Goal: Task Accomplishment & Management: Complete application form

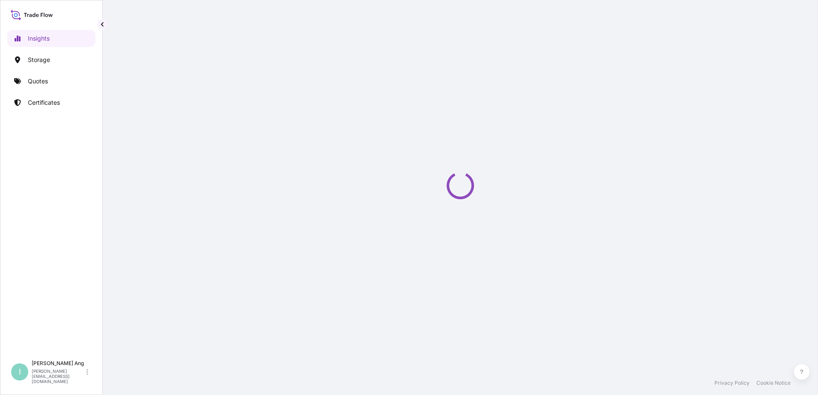
select select "2025"
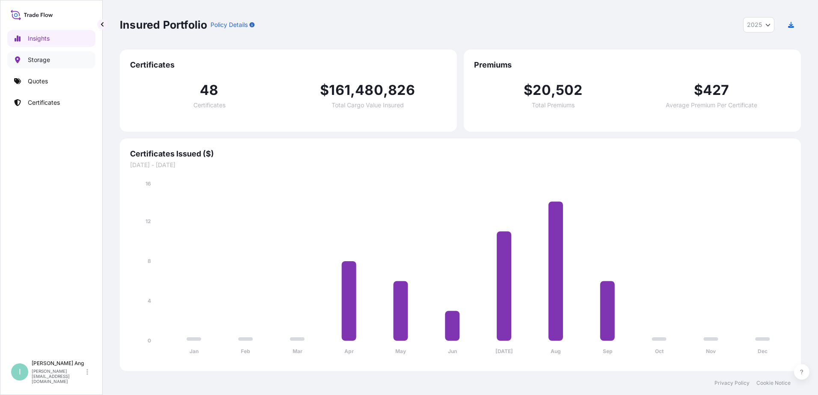
click at [30, 61] on p "Storage" at bounding box center [39, 60] width 22 height 9
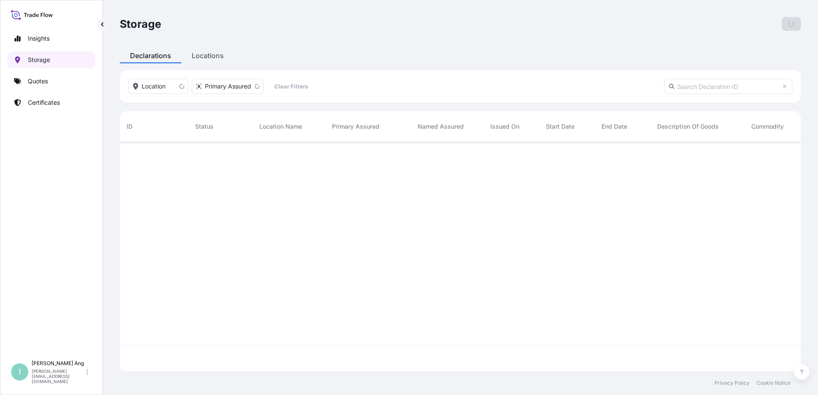
scroll to position [228, 675]
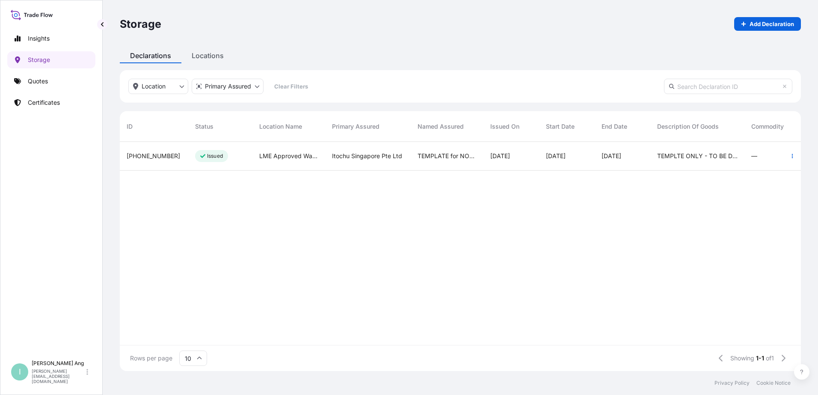
click at [482, 166] on div "TEMPLATE for NON-APPROVED LOCATIONS" at bounding box center [447, 156] width 73 height 29
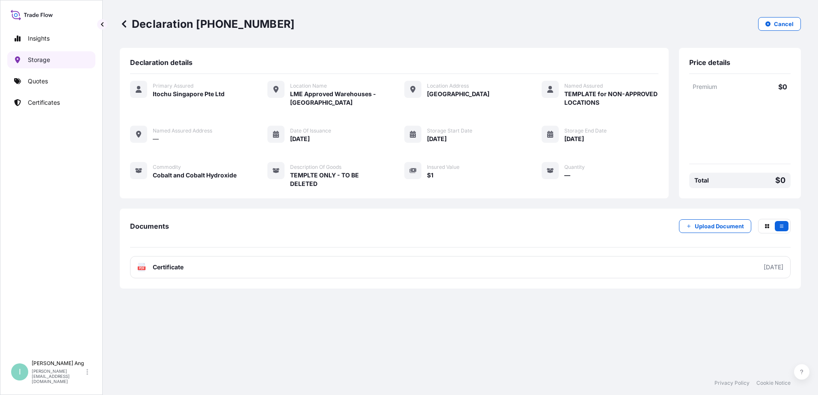
click at [46, 55] on link "Storage" at bounding box center [51, 59] width 88 height 17
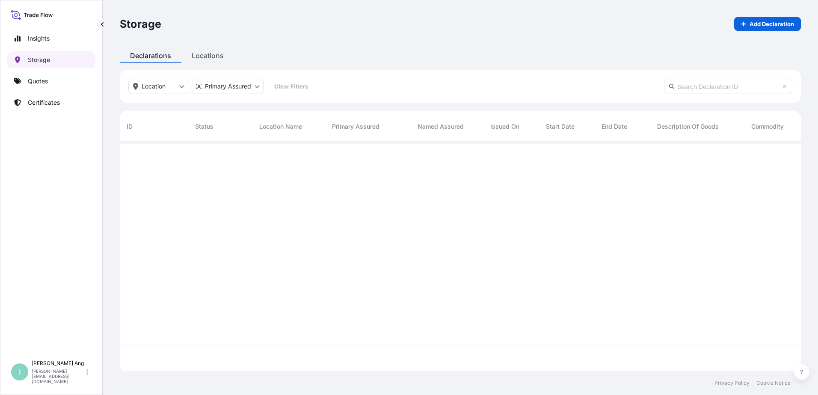
scroll to position [228, 675]
click at [769, 24] on p "Add Declaration" at bounding box center [772, 24] width 45 height 9
select select "32029"
select select "USD"
select select "mt"
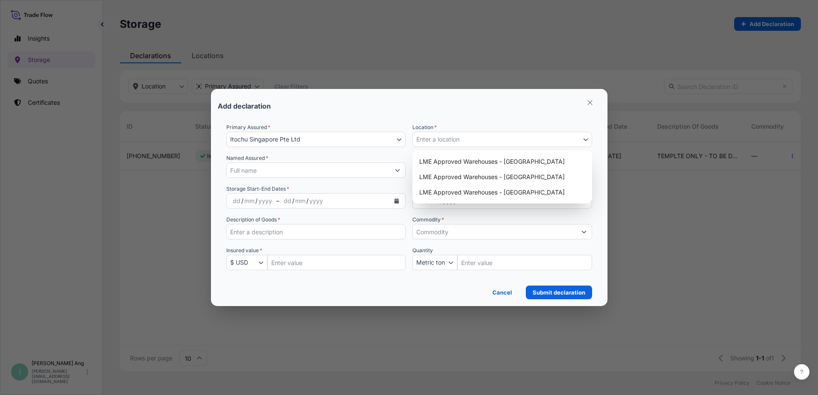
click at [482, 143] on button "Enter a location" at bounding box center [503, 139] width 180 height 15
click at [500, 140] on button "Enter a location" at bounding box center [503, 139] width 180 height 15
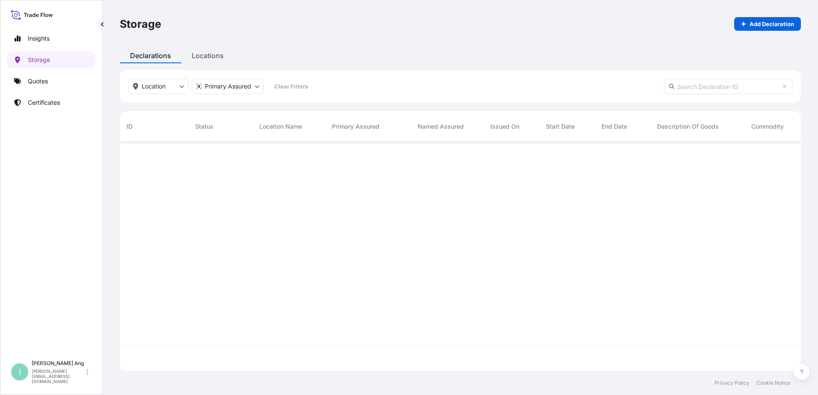
scroll to position [228, 675]
